Goal: Go to known website: Access a specific website the user already knows

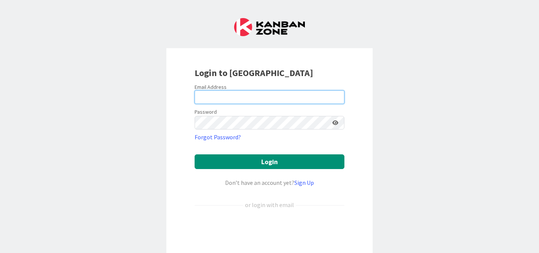
click at [218, 94] on input "email" at bounding box center [270, 97] width 150 height 14
type input "[EMAIL_ADDRESS][PERSON_NAME][DOMAIN_NAME]"
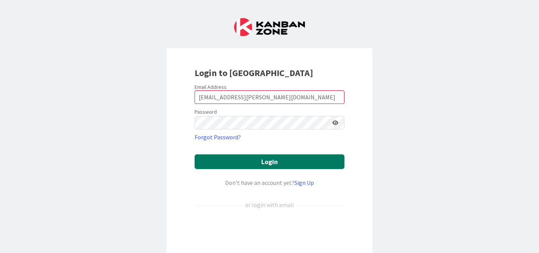
click at [259, 163] on button "Login" at bounding box center [270, 161] width 150 height 15
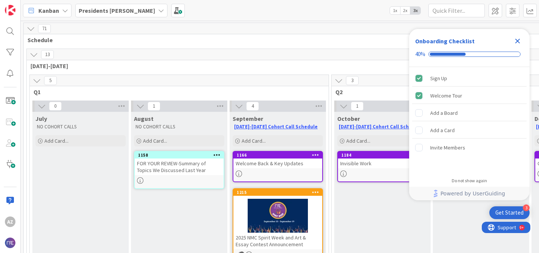
click at [37, 80] on icon at bounding box center [37, 80] width 8 height 8
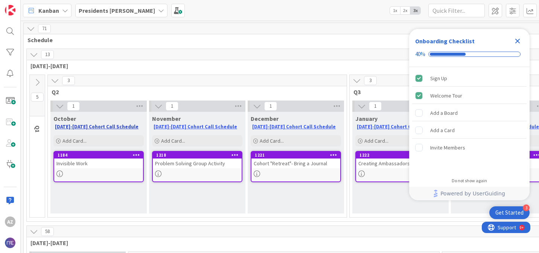
click at [86, 128] on link "[DATE]-[DATE] Cohort Call Schedule" at bounding box center [97, 126] width 84 height 6
